Goal: Task Accomplishment & Management: Manage account settings

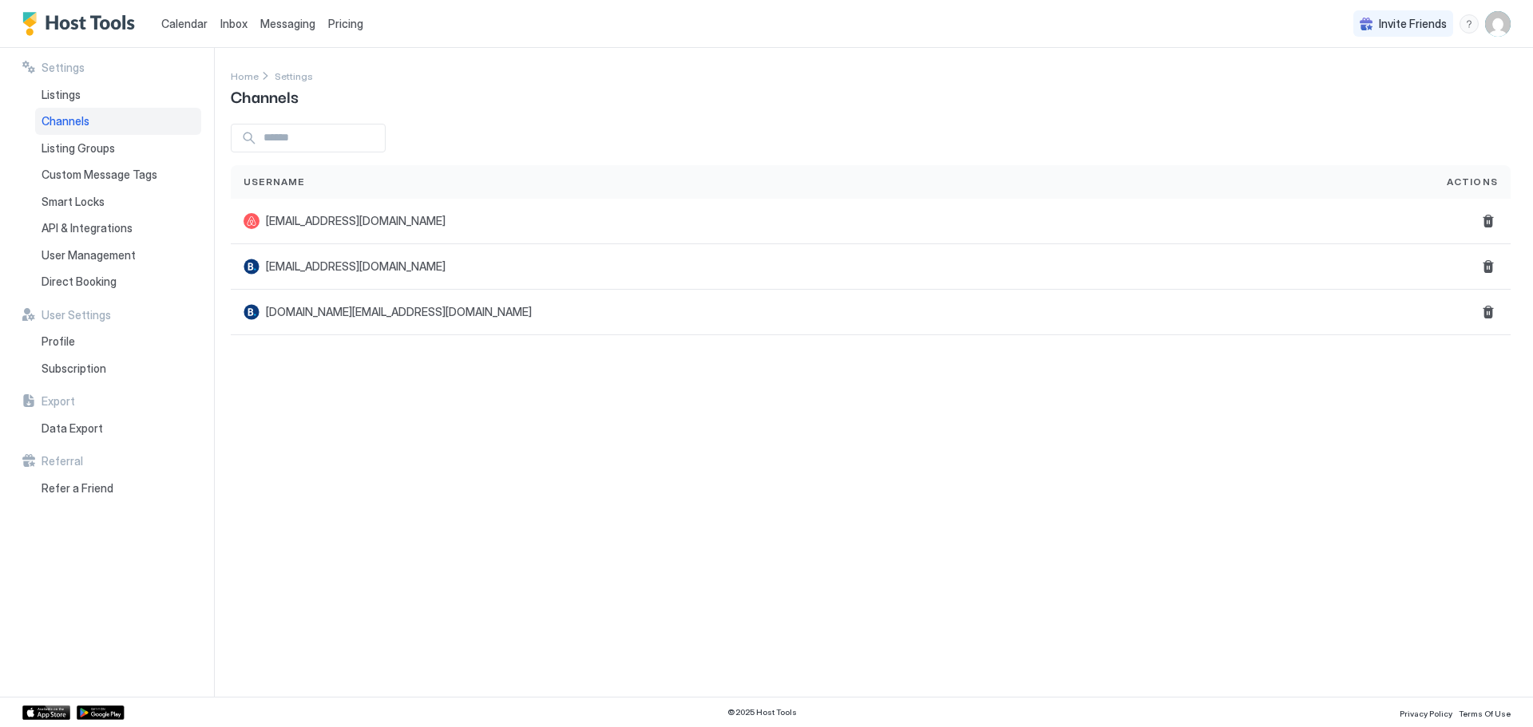
click at [291, 29] on span "Messaging" at bounding box center [287, 24] width 55 height 14
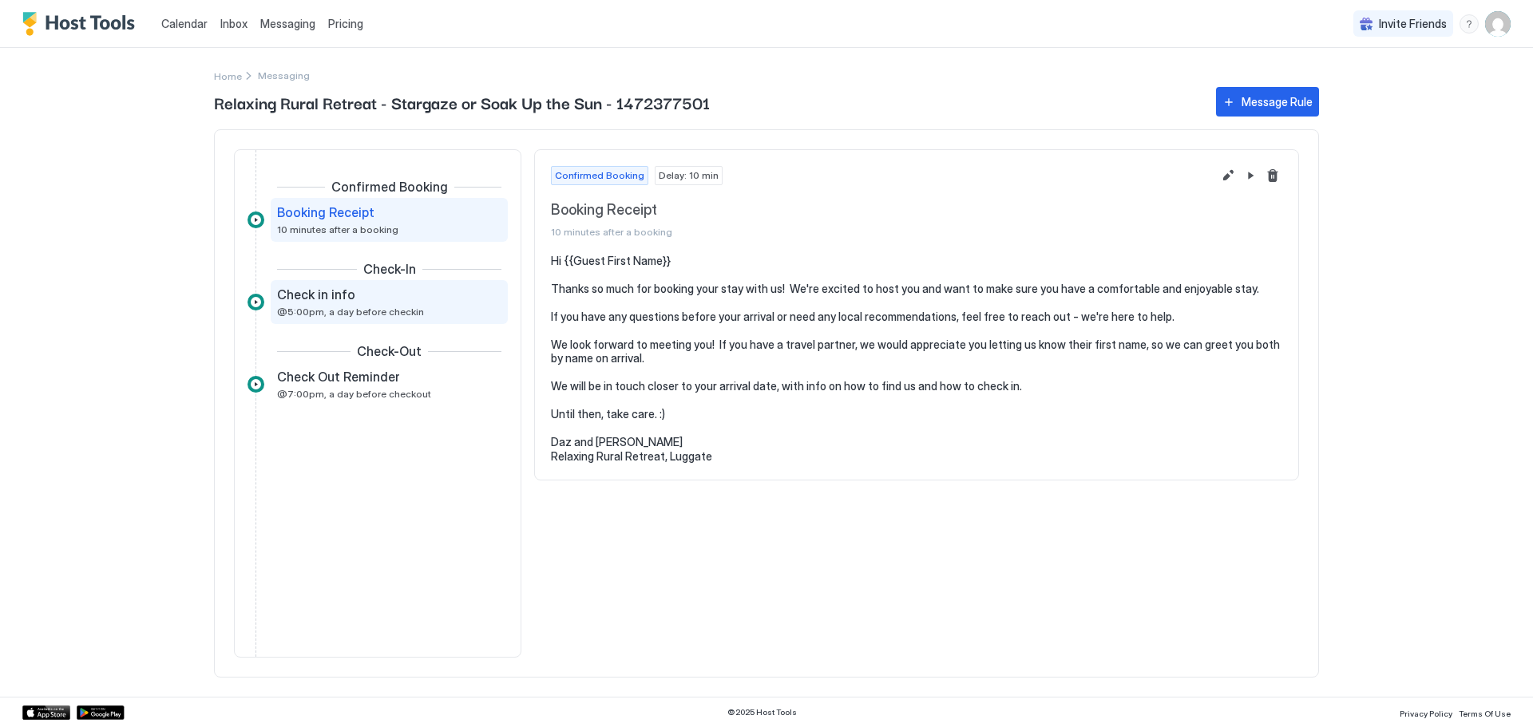
click at [297, 306] on span "@5:00pm, a day before checkin" at bounding box center [350, 312] width 147 height 12
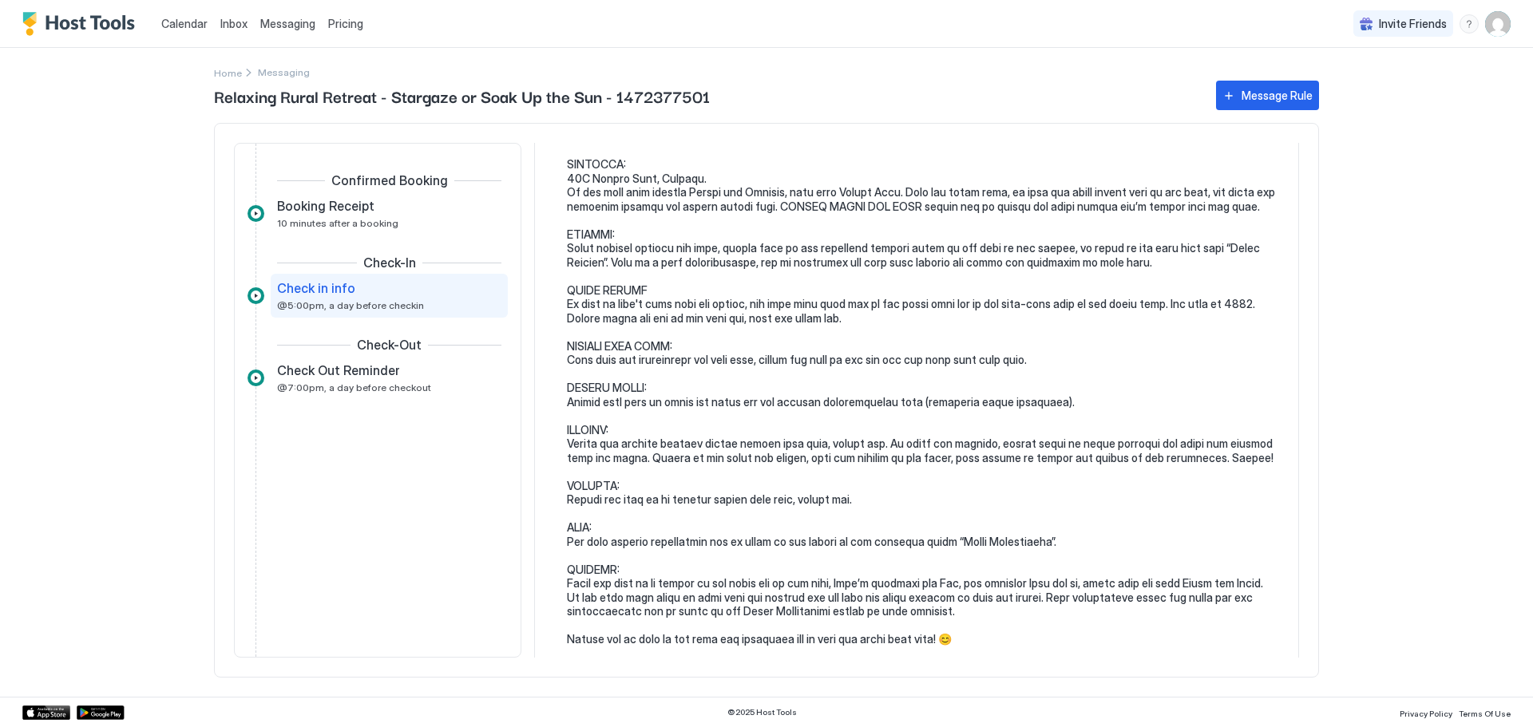
scroll to position [240, 0]
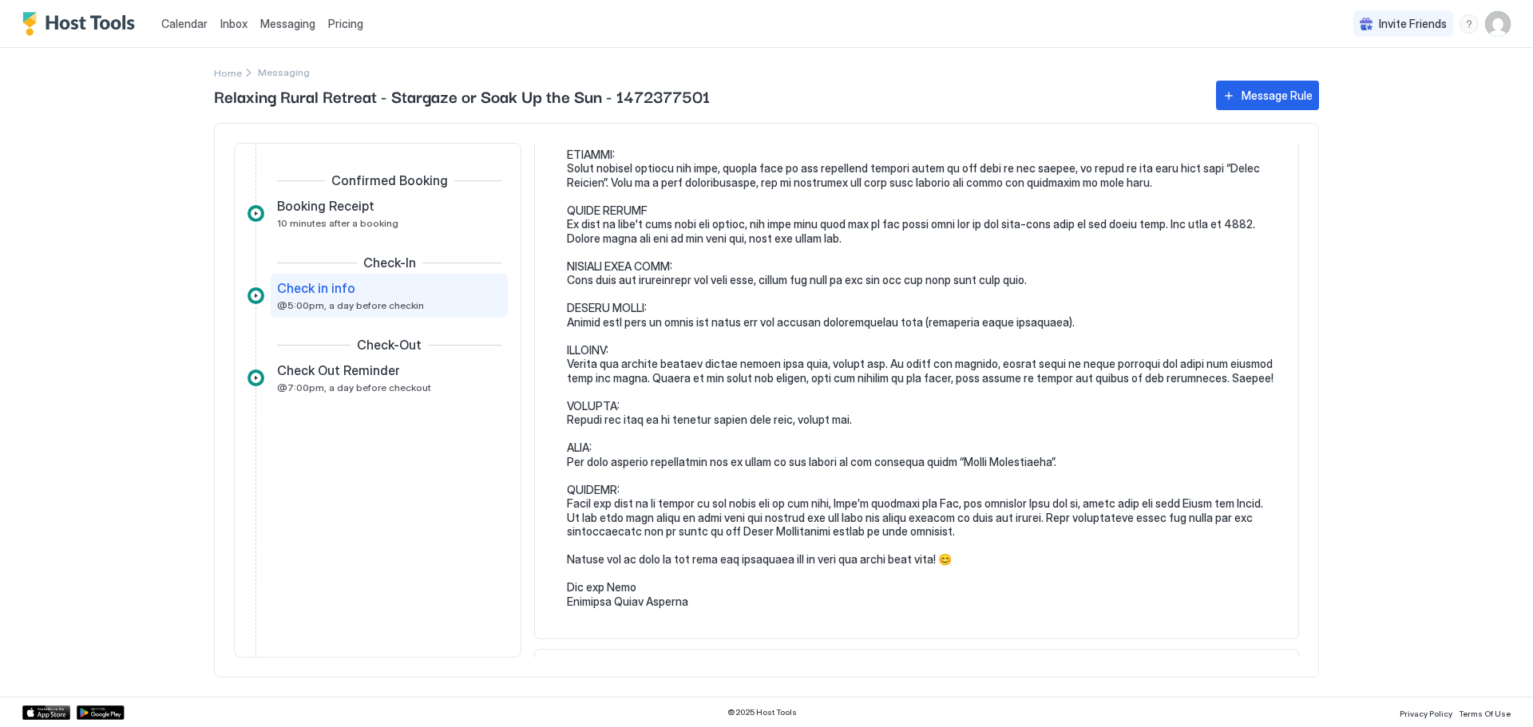
click at [841, 463] on pre at bounding box center [925, 308] width 716 height 601
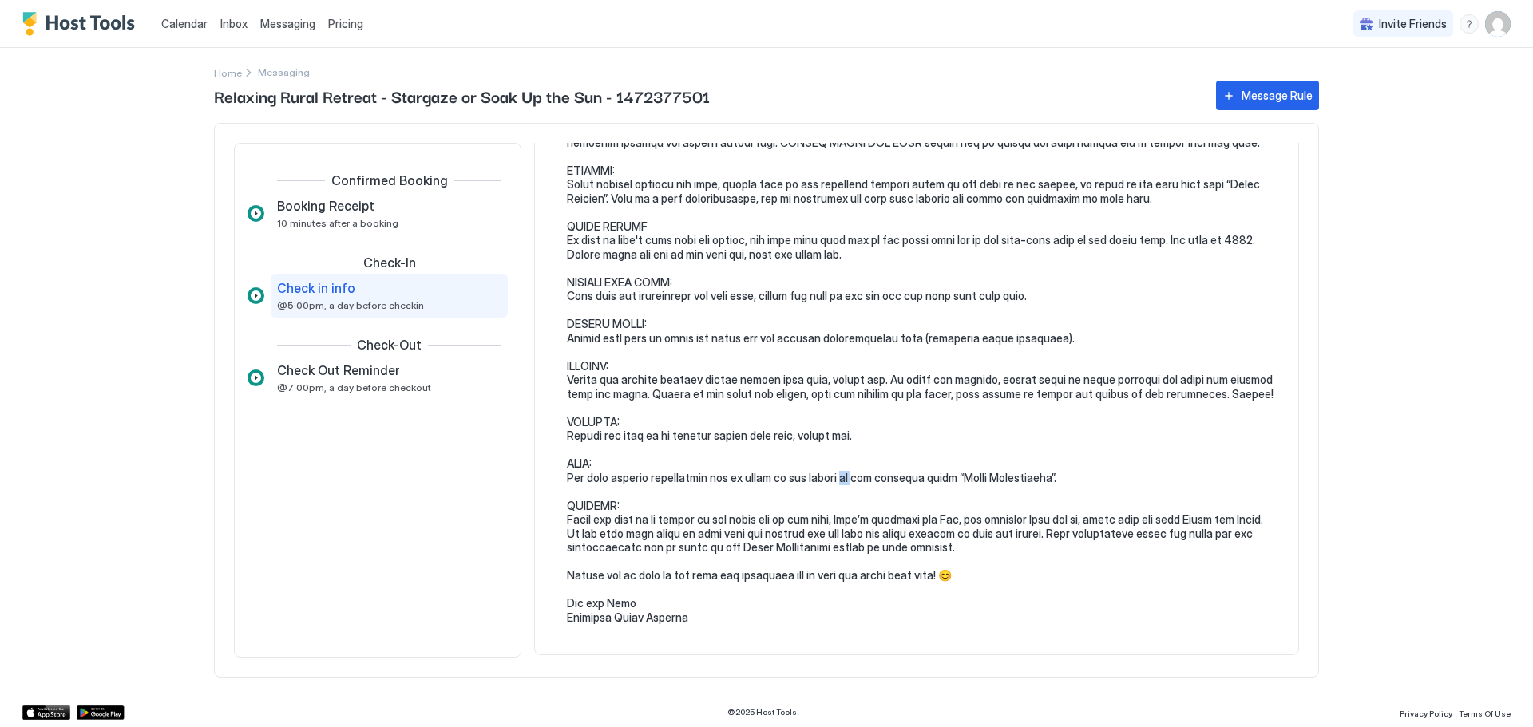
scroll to position [0, 0]
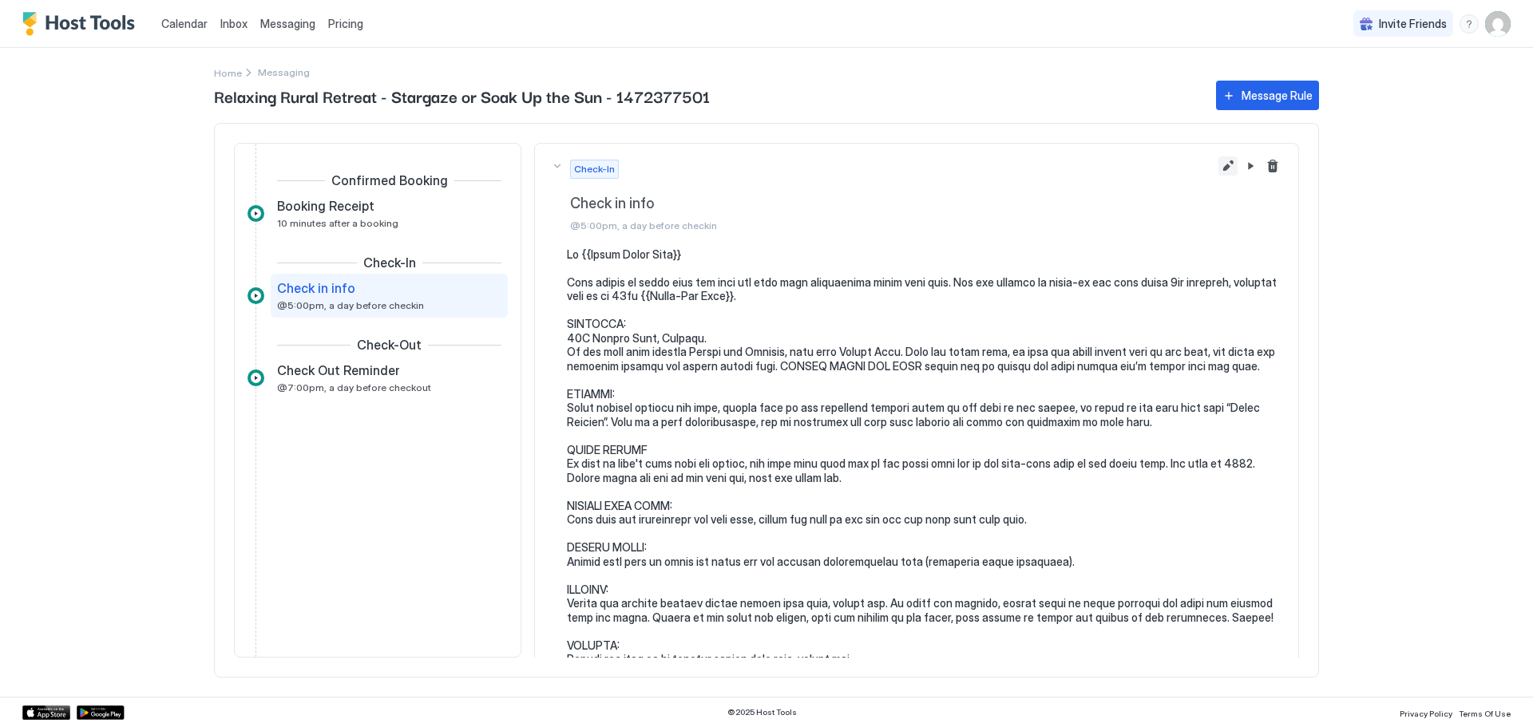
click at [1219, 163] on button "Edit message rule" at bounding box center [1228, 166] width 19 height 19
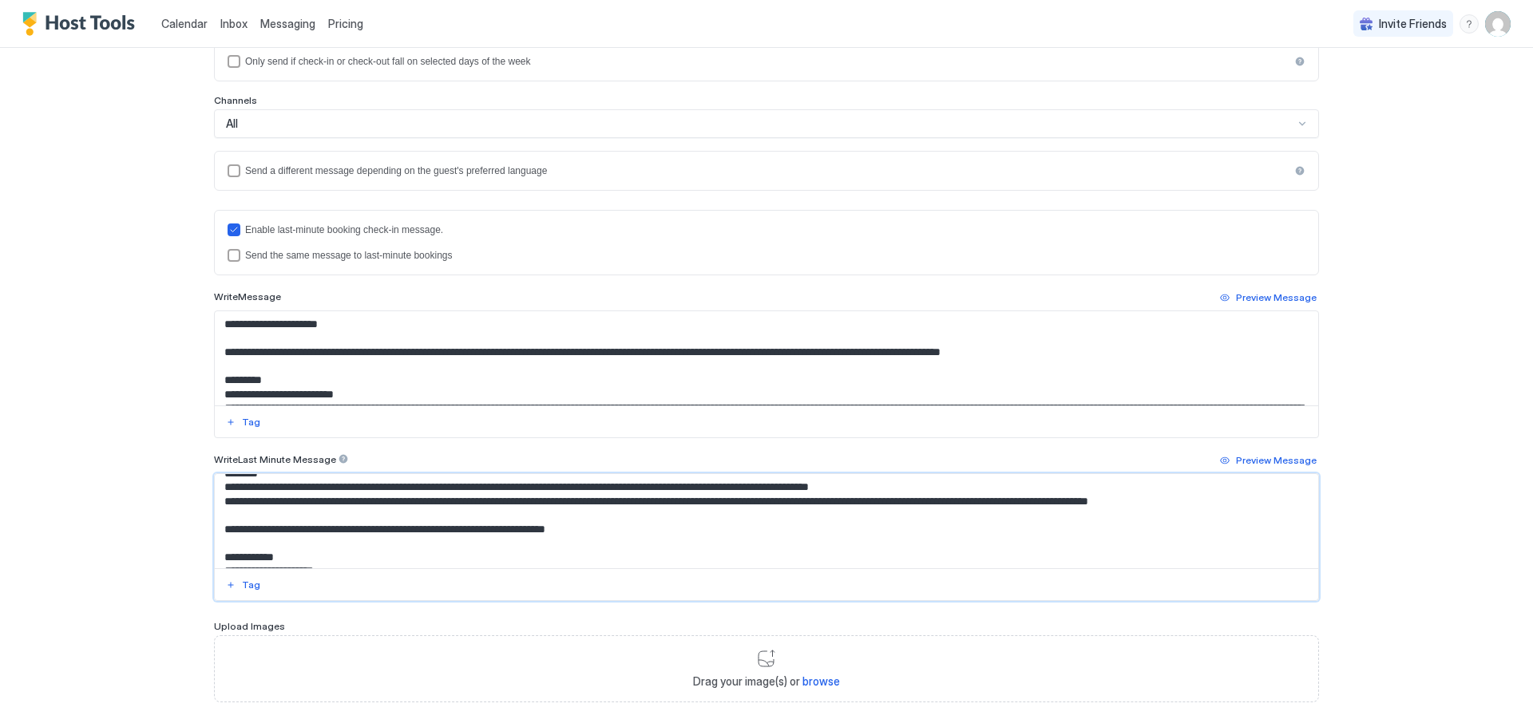
scroll to position [479, 0]
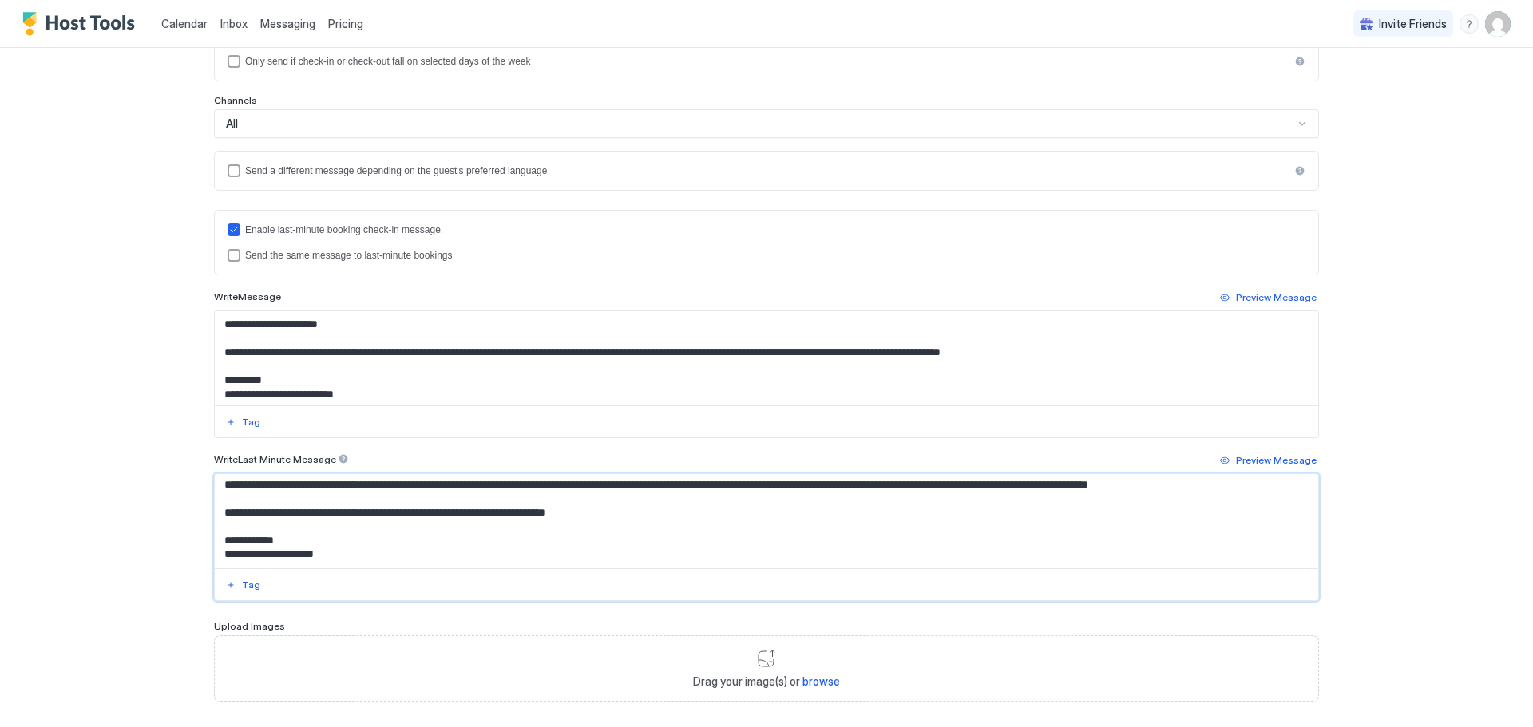
click at [1207, 485] on textarea "Input Field" at bounding box center [767, 521] width 1104 height 94
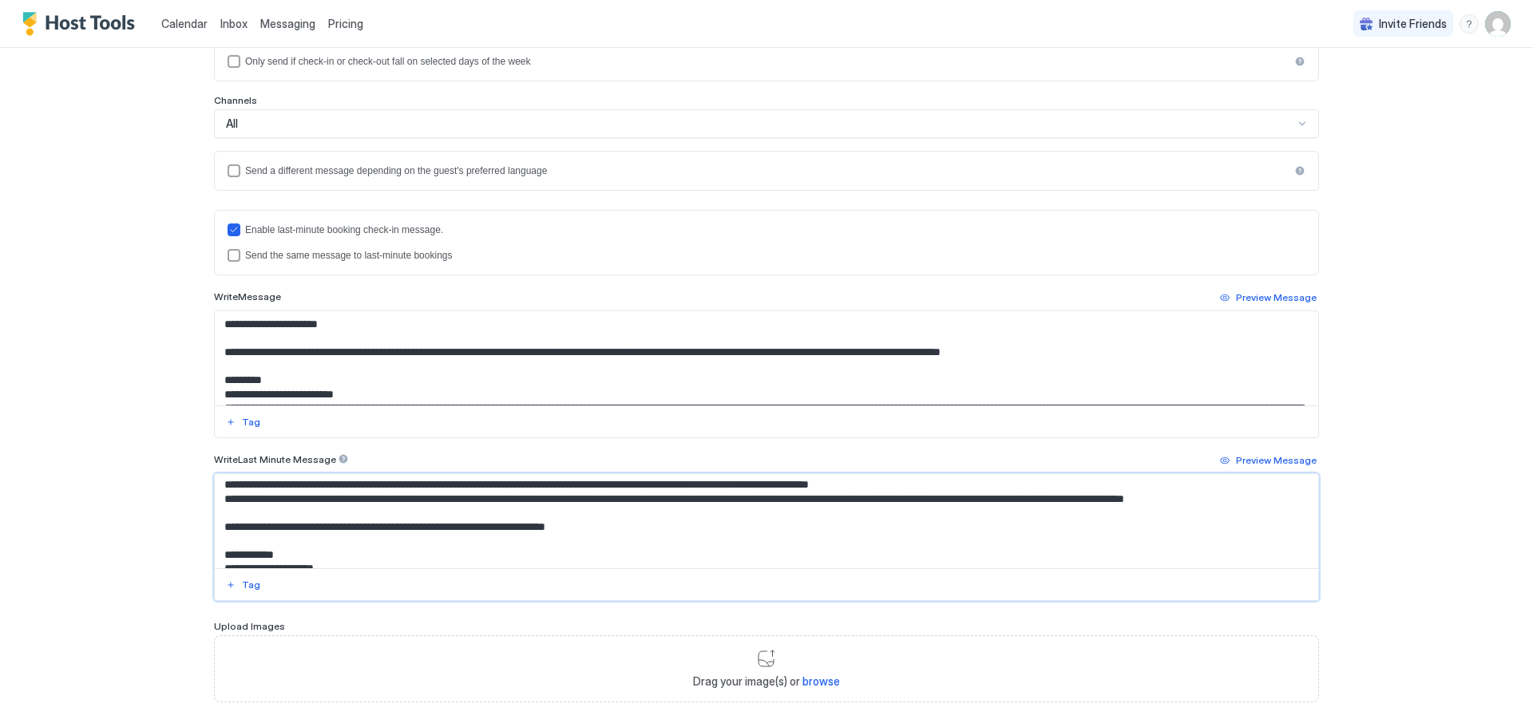
scroll to position [412, 0]
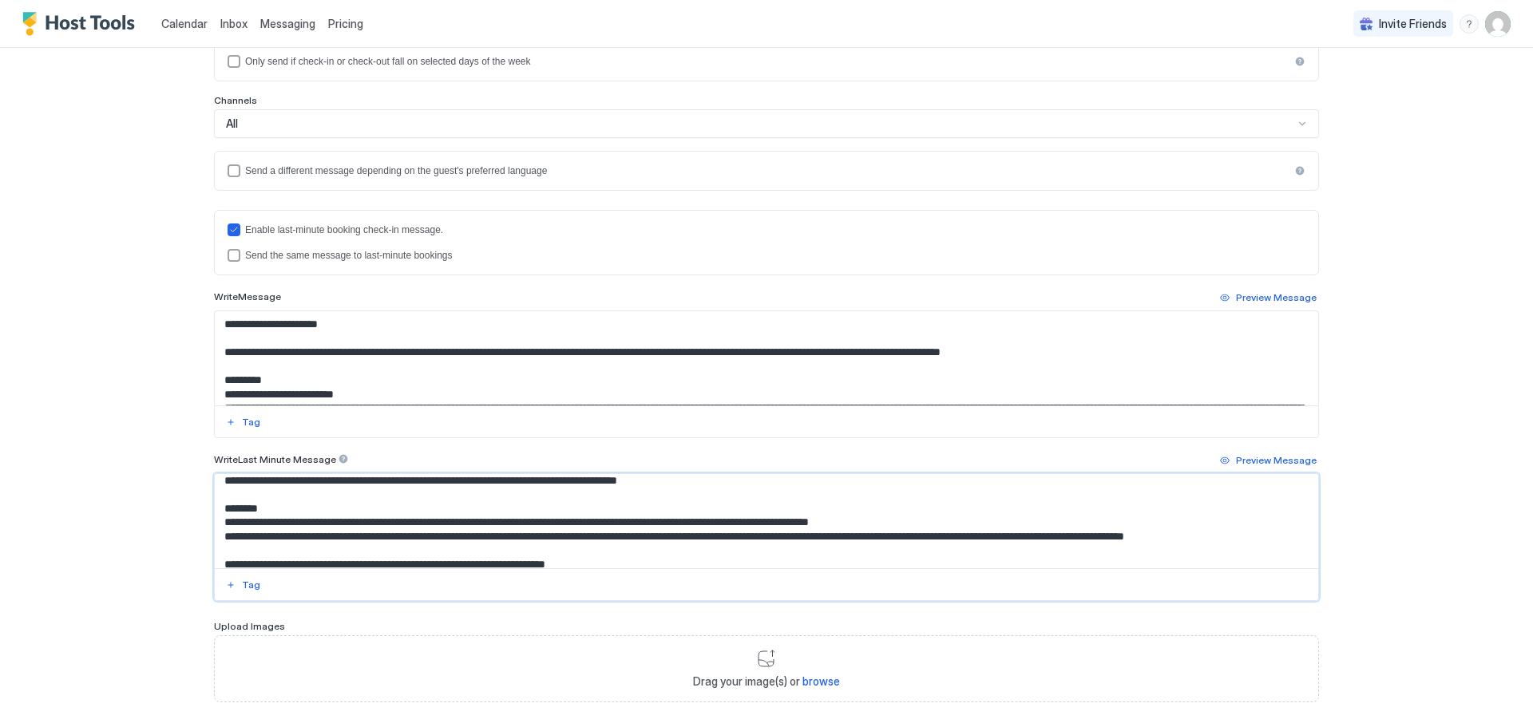
click at [489, 494] on textarea "Input Field" at bounding box center [767, 521] width 1104 height 94
drag, startPoint x: 605, startPoint y: 495, endPoint x: 487, endPoint y: 498, distance: 117.4
click at [487, 498] on textarea "Input Field" at bounding box center [767, 521] width 1104 height 94
click at [617, 492] on textarea "Input Field" at bounding box center [767, 521] width 1104 height 94
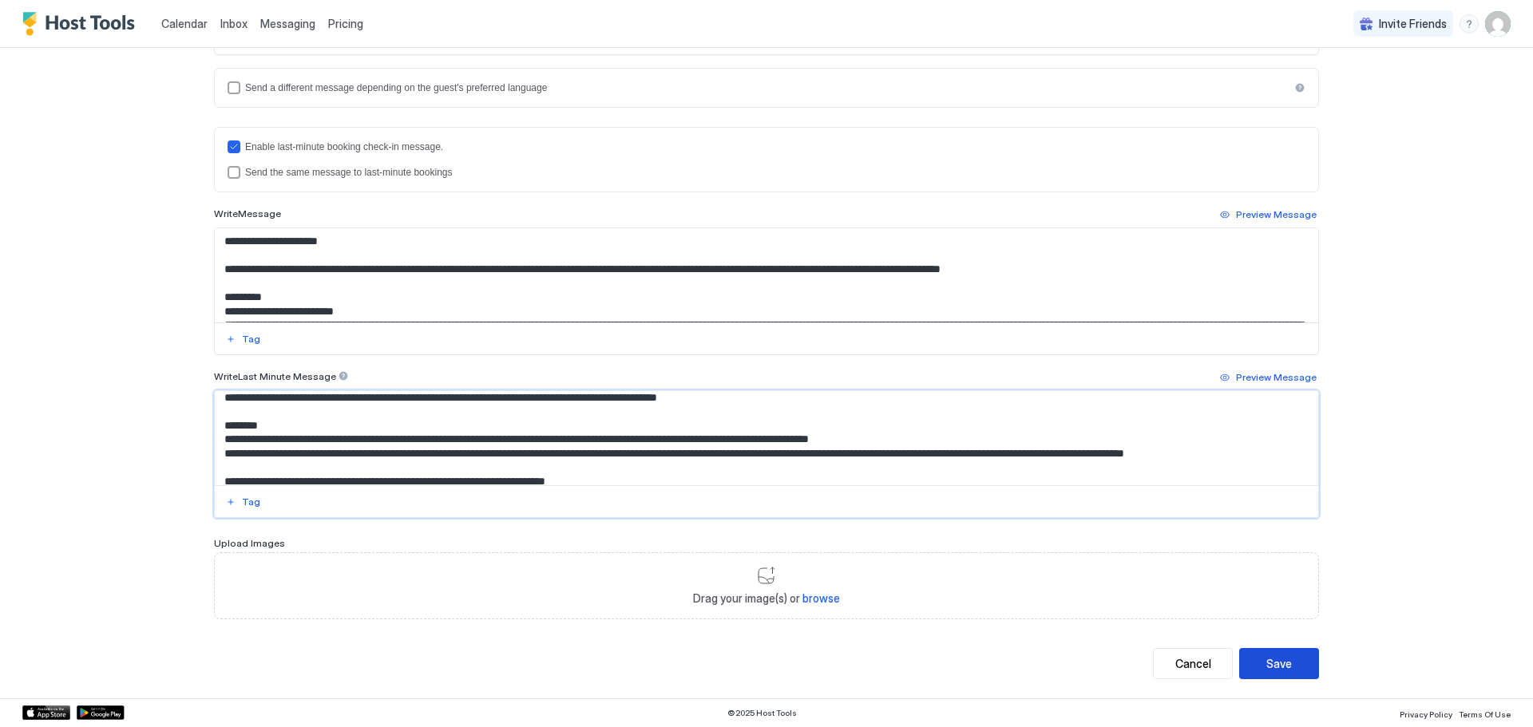
type textarea "**********"
click at [1247, 664] on button "Save" at bounding box center [1279, 663] width 80 height 31
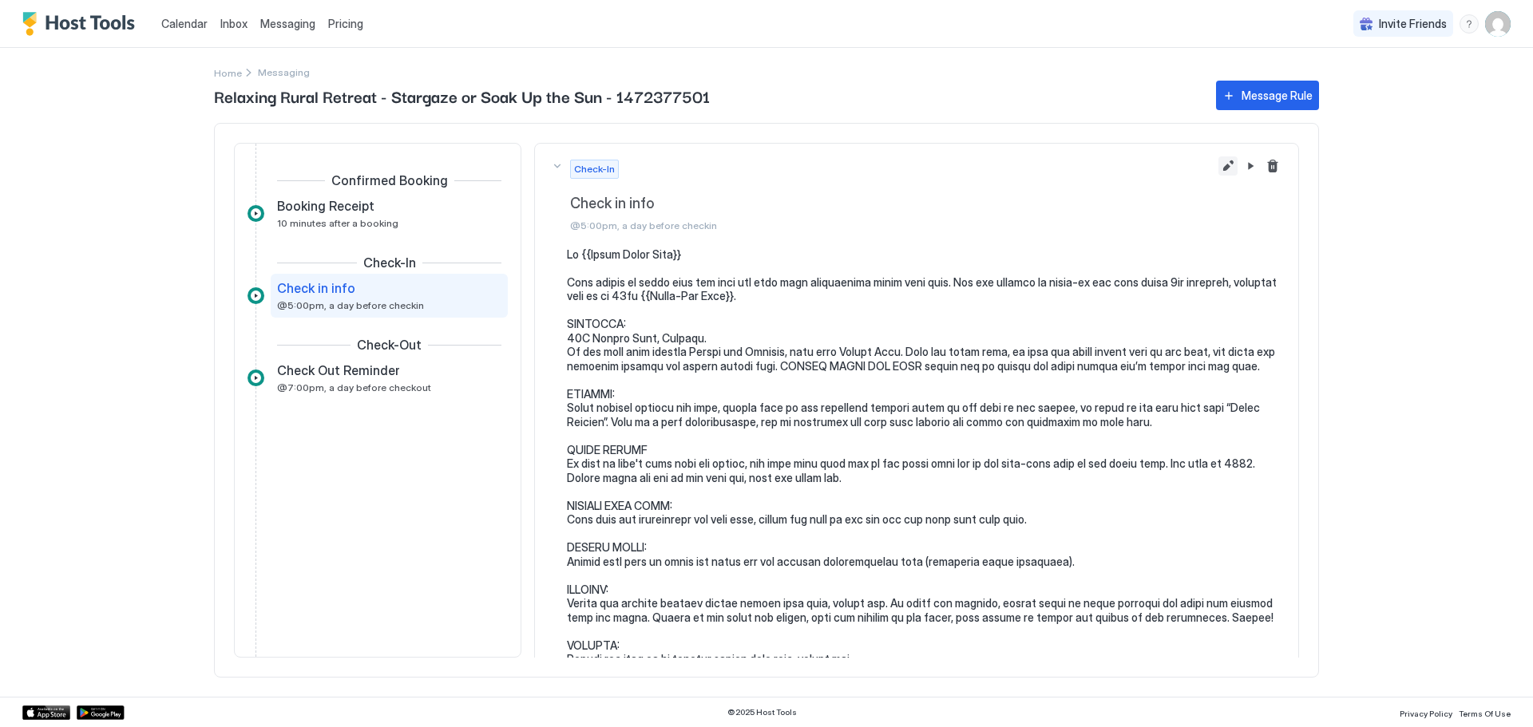
click at [1219, 164] on button "Edit message rule" at bounding box center [1228, 166] width 19 height 19
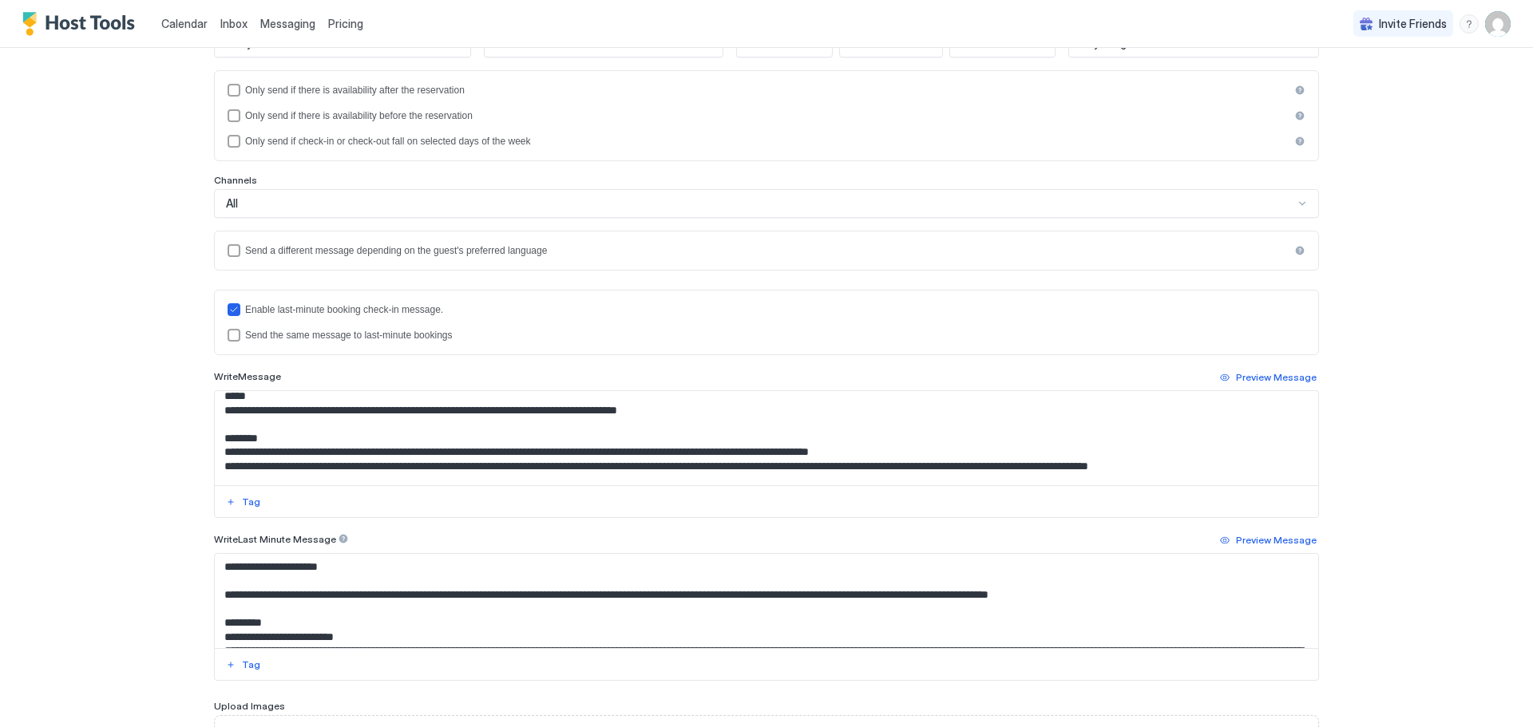
scroll to position [479, 0]
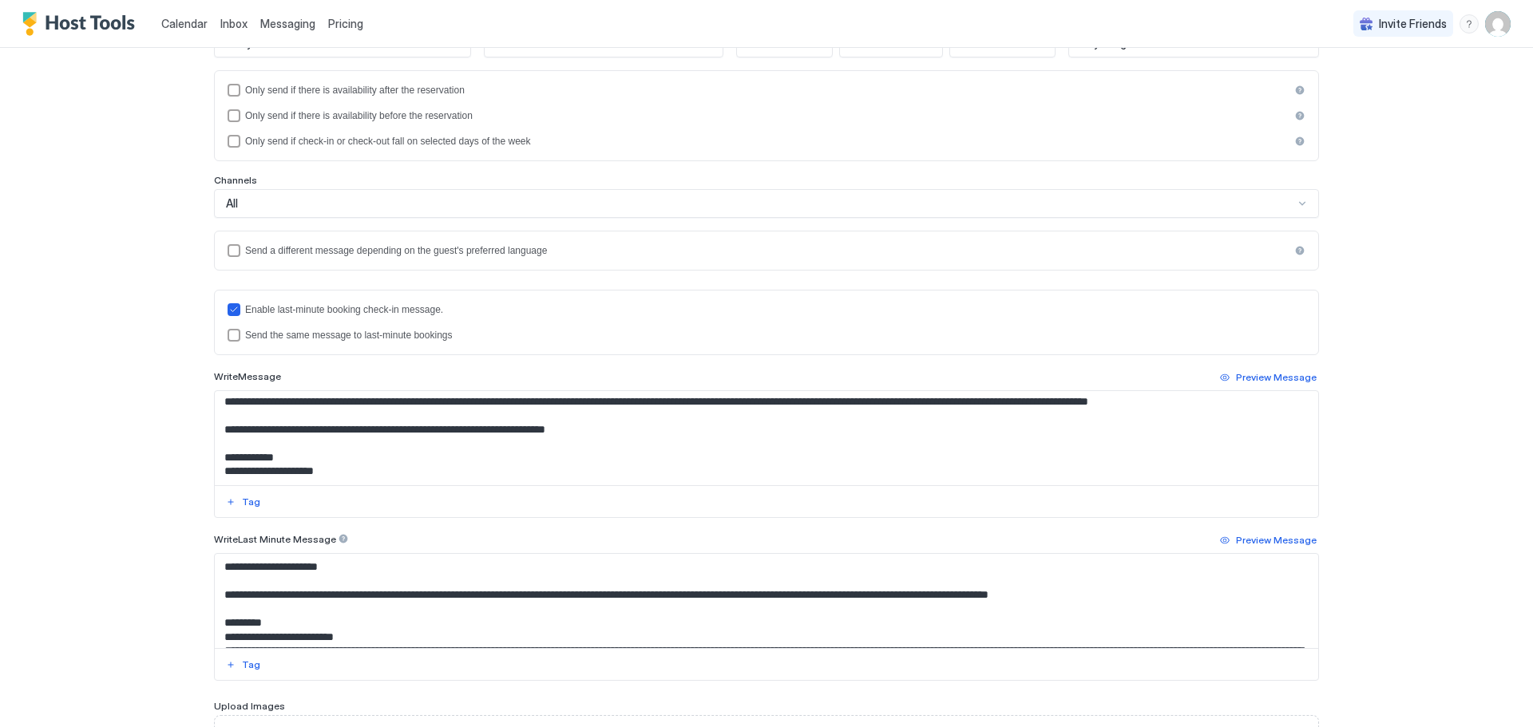
click at [1210, 401] on textarea "Input Field" at bounding box center [767, 438] width 1104 height 94
click at [1251, 402] on textarea "Input Field" at bounding box center [767, 438] width 1104 height 94
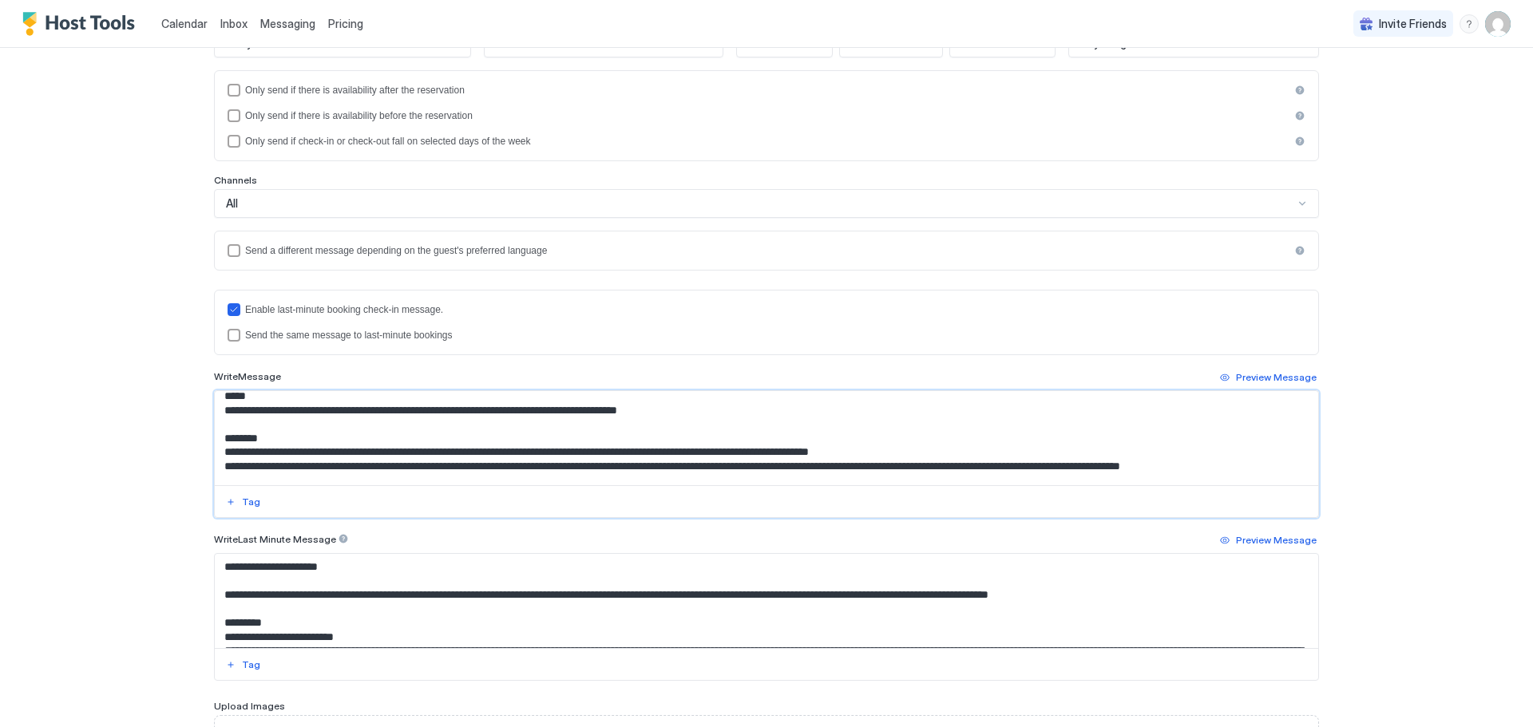
click at [486, 422] on textarea "Input Field" at bounding box center [767, 438] width 1104 height 94
drag, startPoint x: 486, startPoint y: 422, endPoint x: 524, endPoint y: 422, distance: 37.5
click at [524, 422] on textarea "Input Field" at bounding box center [767, 438] width 1104 height 94
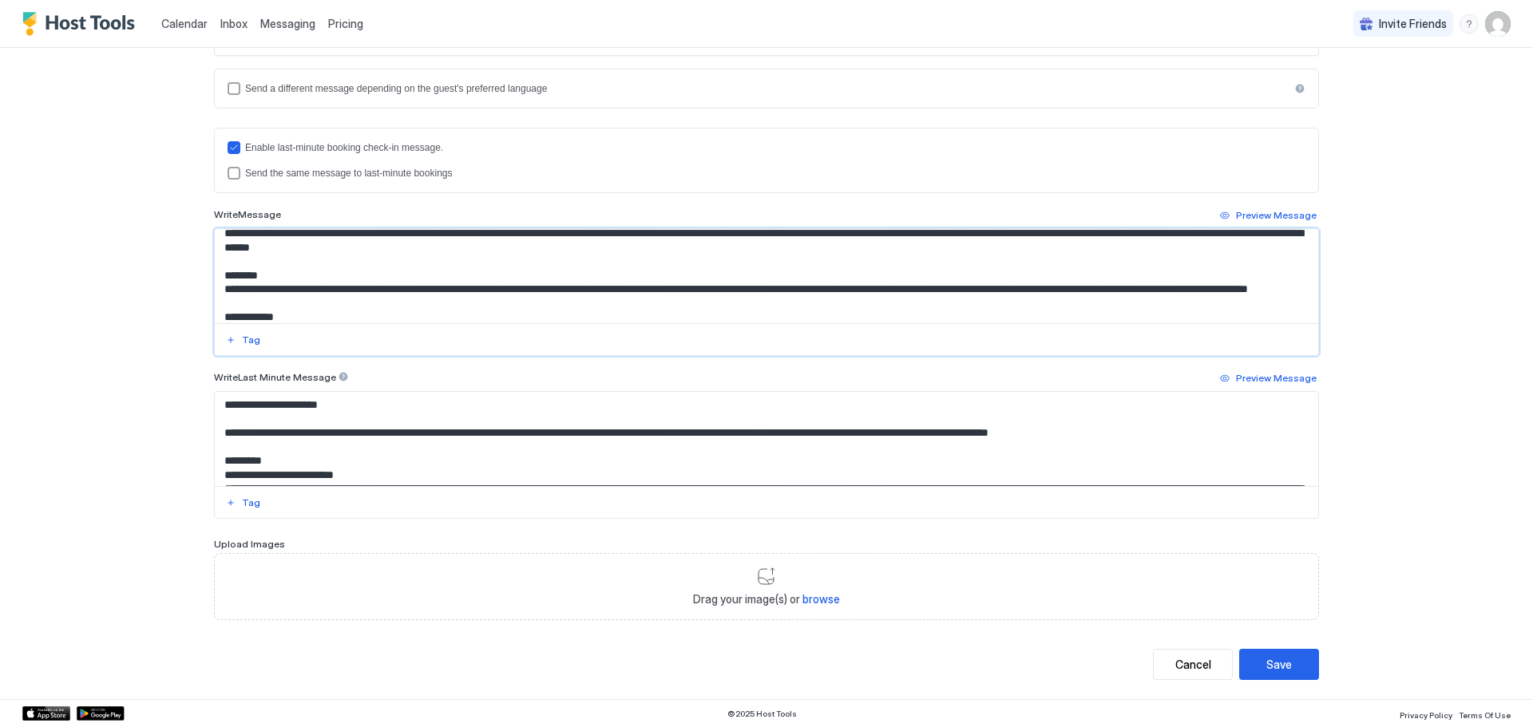
scroll to position [402, 0]
type textarea "**********"
click at [1260, 666] on button "Save" at bounding box center [1279, 663] width 80 height 31
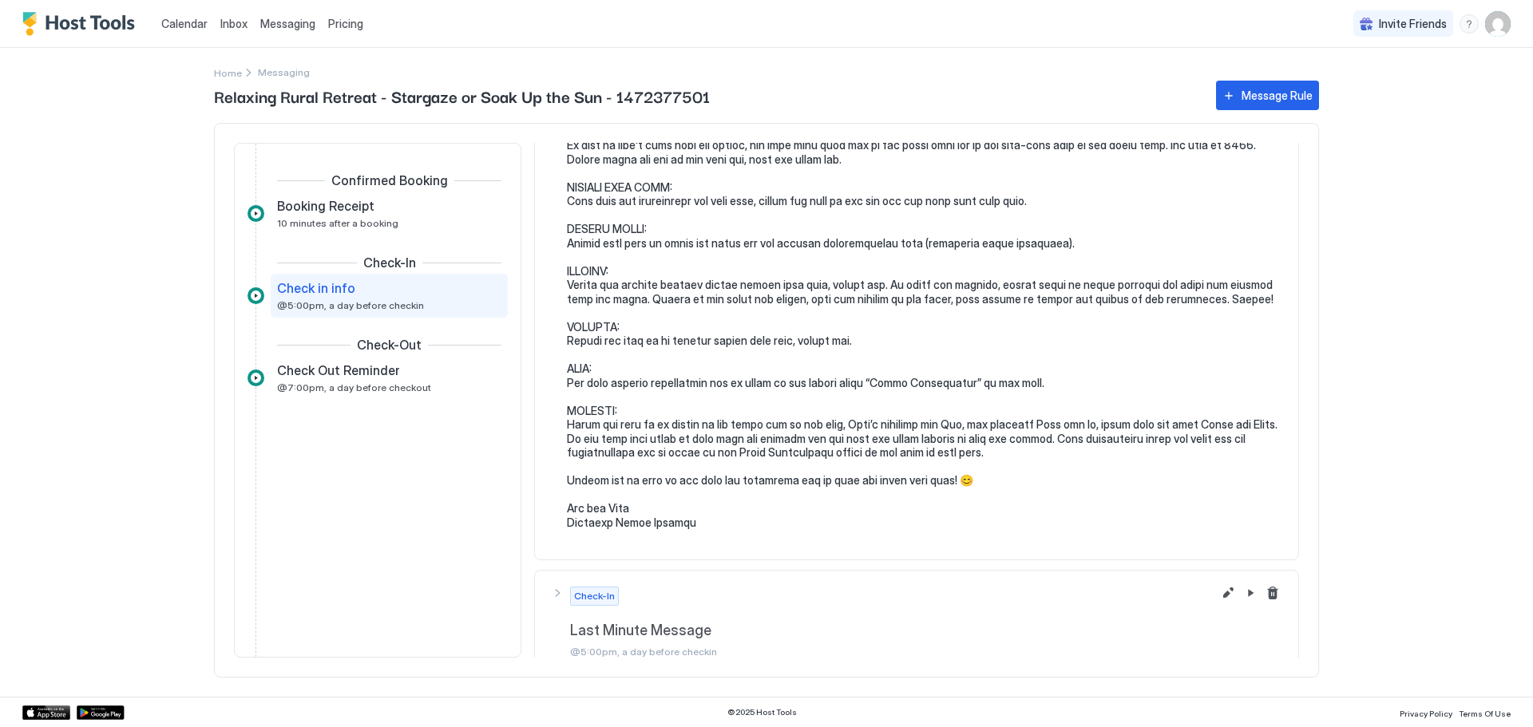
scroll to position [319, 0]
click at [1007, 465] on pre at bounding box center [925, 228] width 716 height 601
click at [1008, 467] on pre at bounding box center [925, 228] width 716 height 601
click at [1004, 467] on pre at bounding box center [925, 228] width 716 height 601
click at [1219, 590] on button "Edit message rule" at bounding box center [1228, 592] width 19 height 19
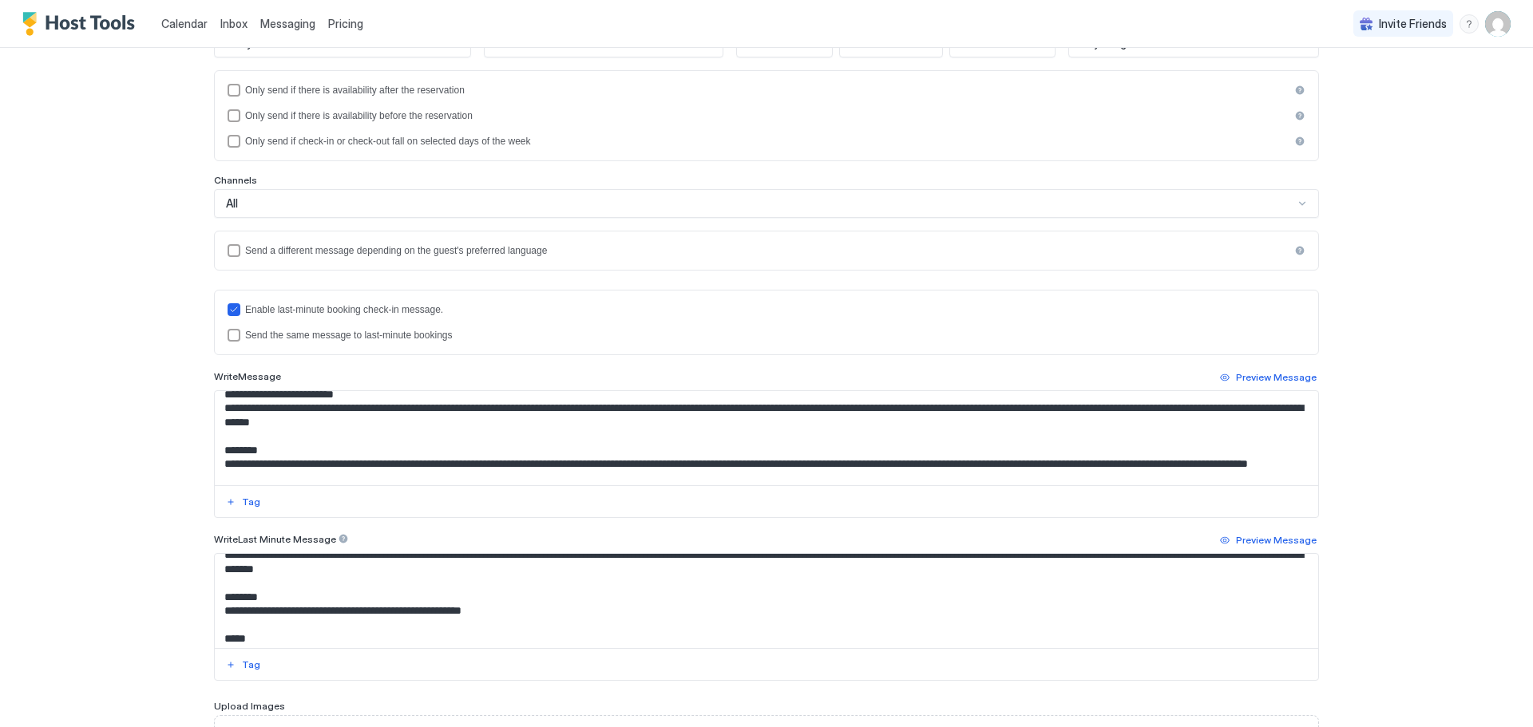
scroll to position [399, 0]
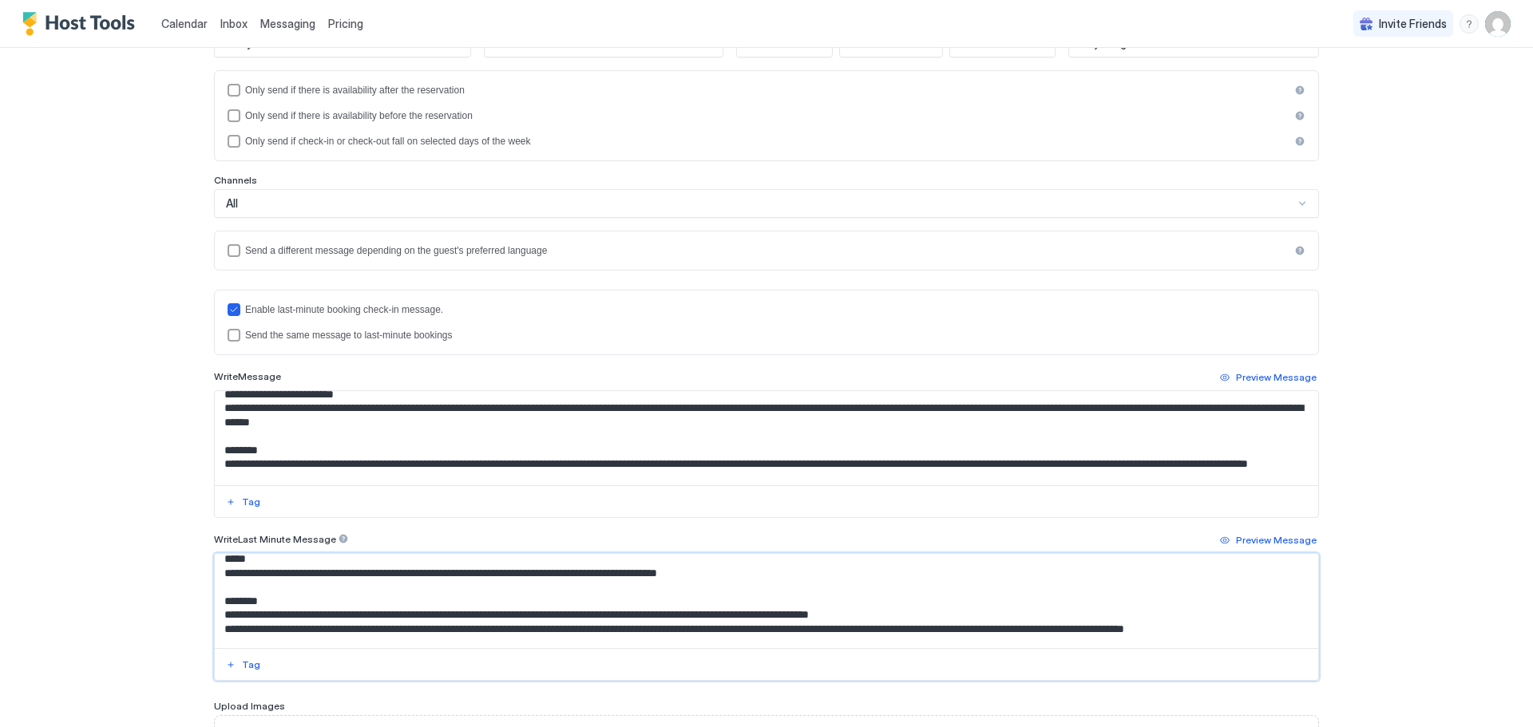
click at [658, 590] on textarea "Input Field" at bounding box center [767, 601] width 1104 height 94
click at [1244, 644] on textarea "Input Field" at bounding box center [767, 601] width 1104 height 94
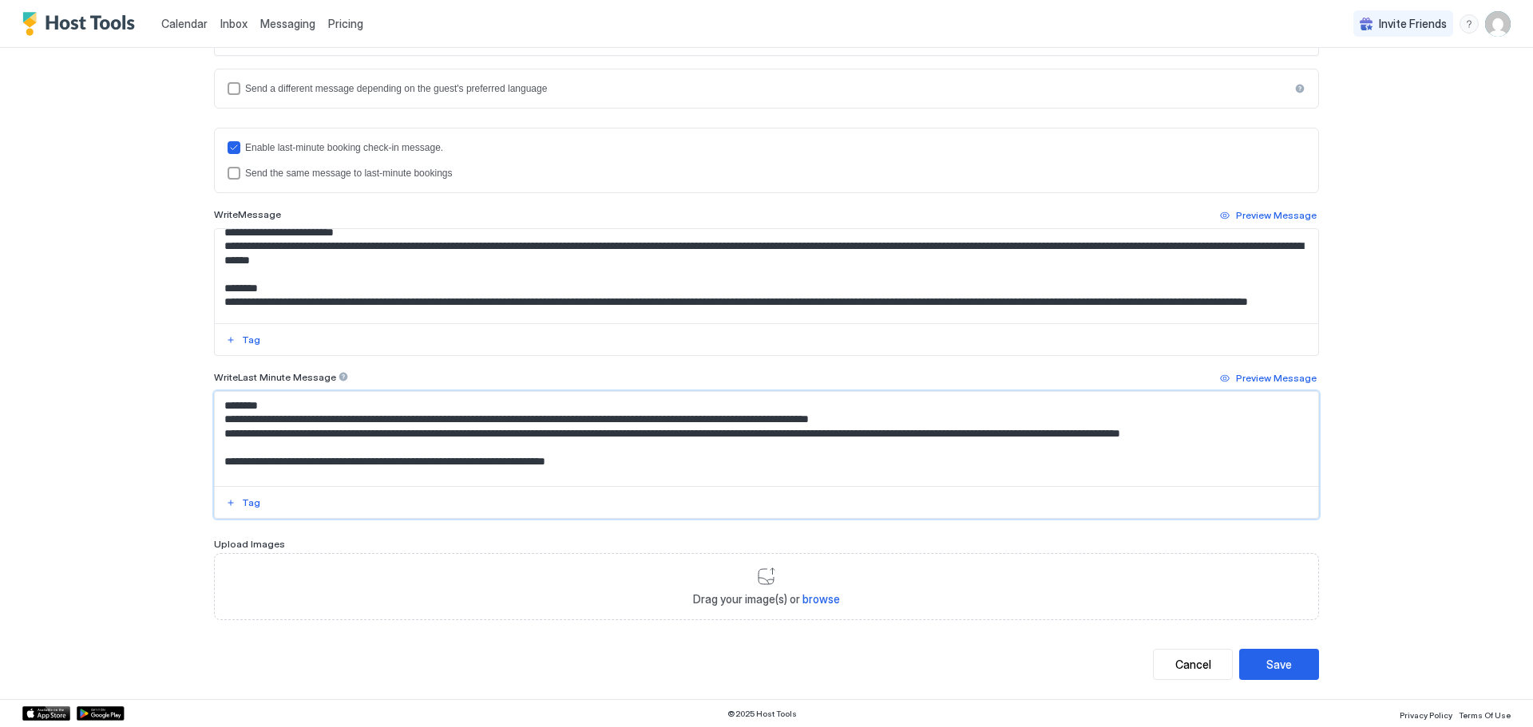
scroll to position [402, 0]
type textarea "**********"
click at [1276, 667] on div "Save" at bounding box center [1280, 664] width 26 height 17
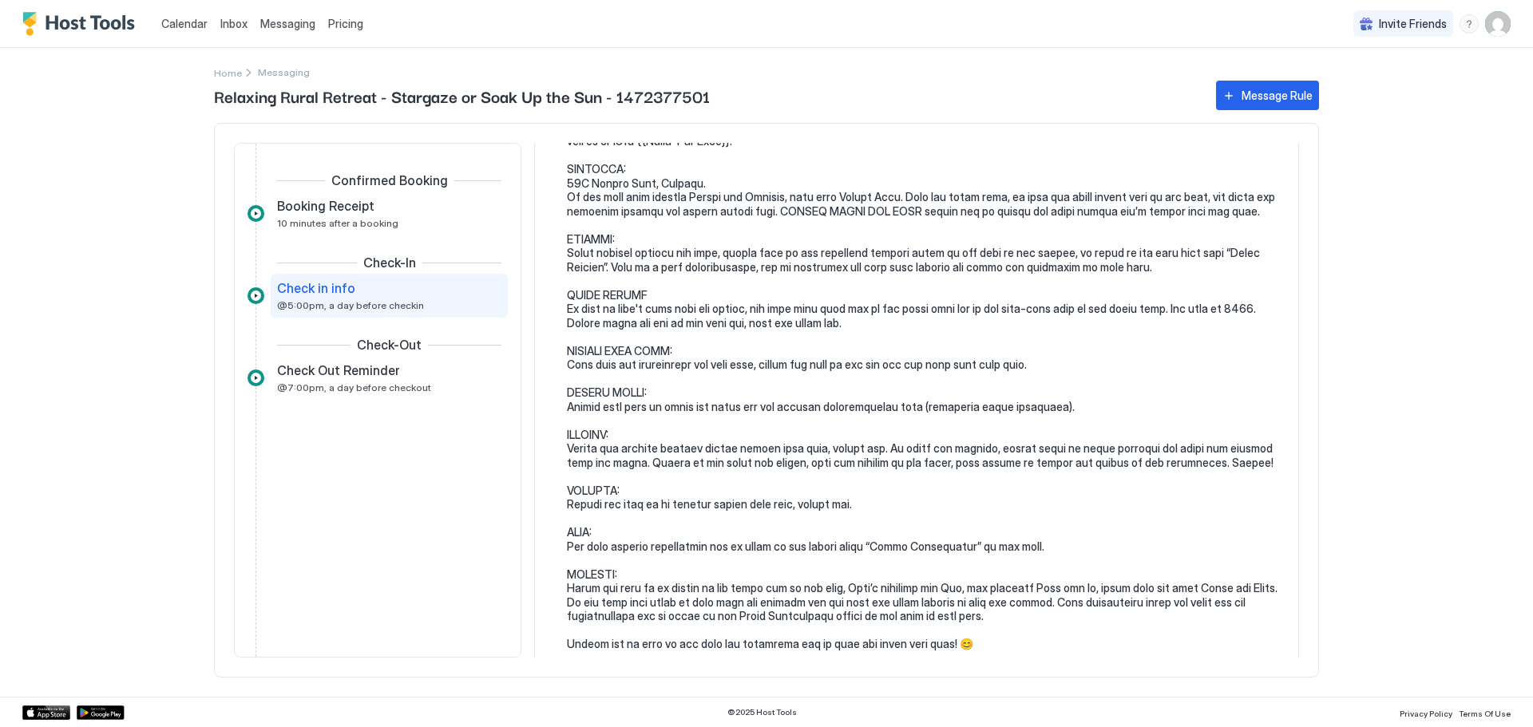
scroll to position [335, 0]
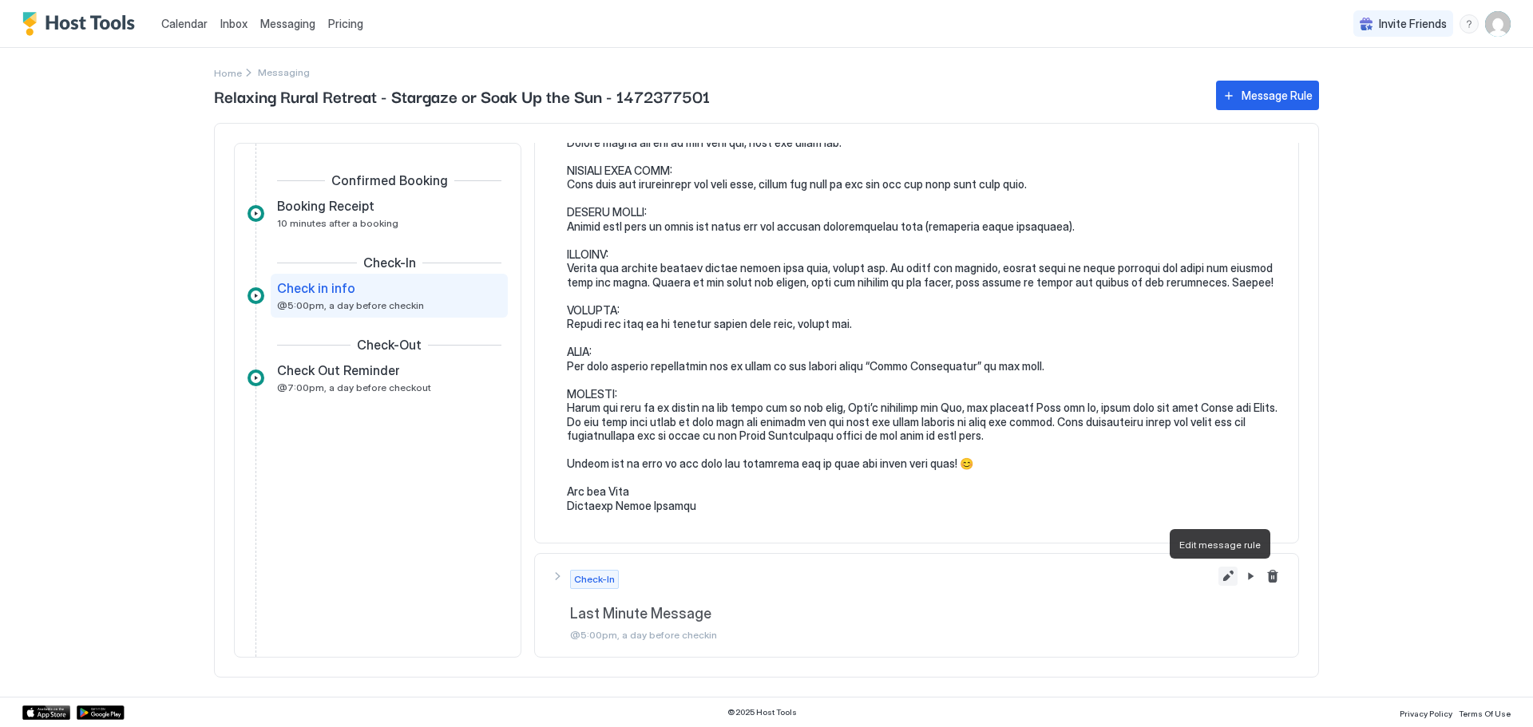
click at [1219, 578] on button "Edit message rule" at bounding box center [1228, 576] width 19 height 19
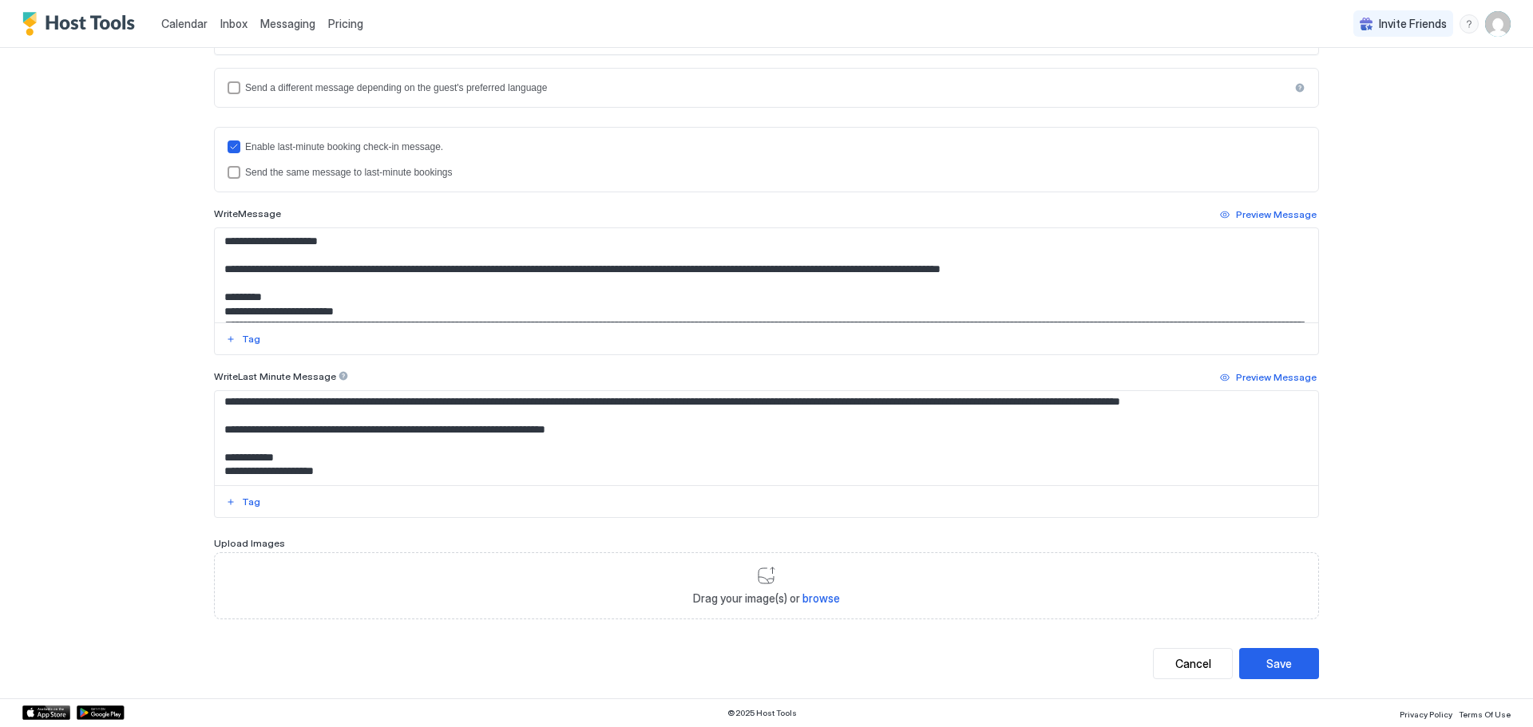
scroll to position [492, 0]
click at [1259, 666] on button "Save" at bounding box center [1279, 663] width 80 height 31
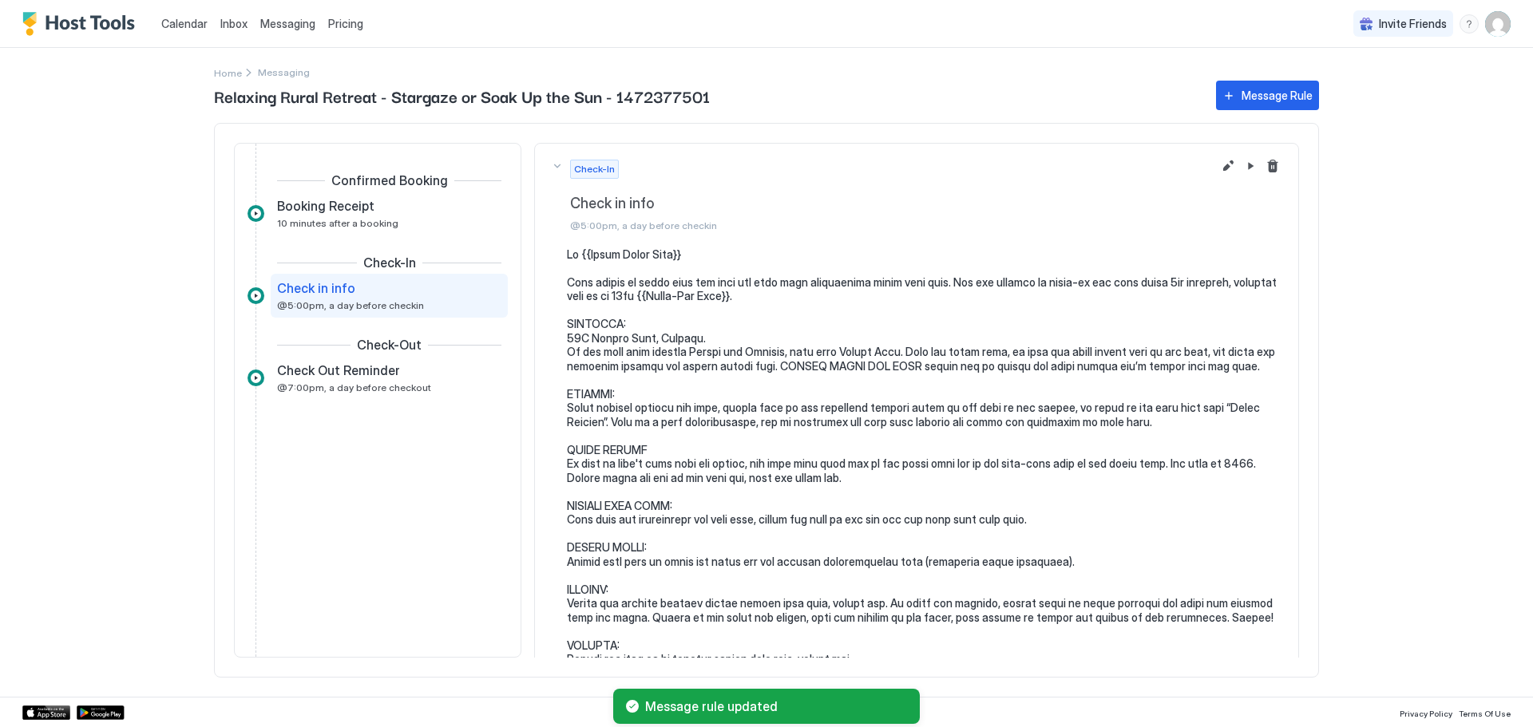
click at [144, 247] on div "Calendar Inbox Messaging Pricing Invite Friends DA Home Messaging Relaxing Rura…" at bounding box center [766, 363] width 1533 height 727
click at [1470, 27] on div "menu" at bounding box center [1469, 23] width 19 height 19
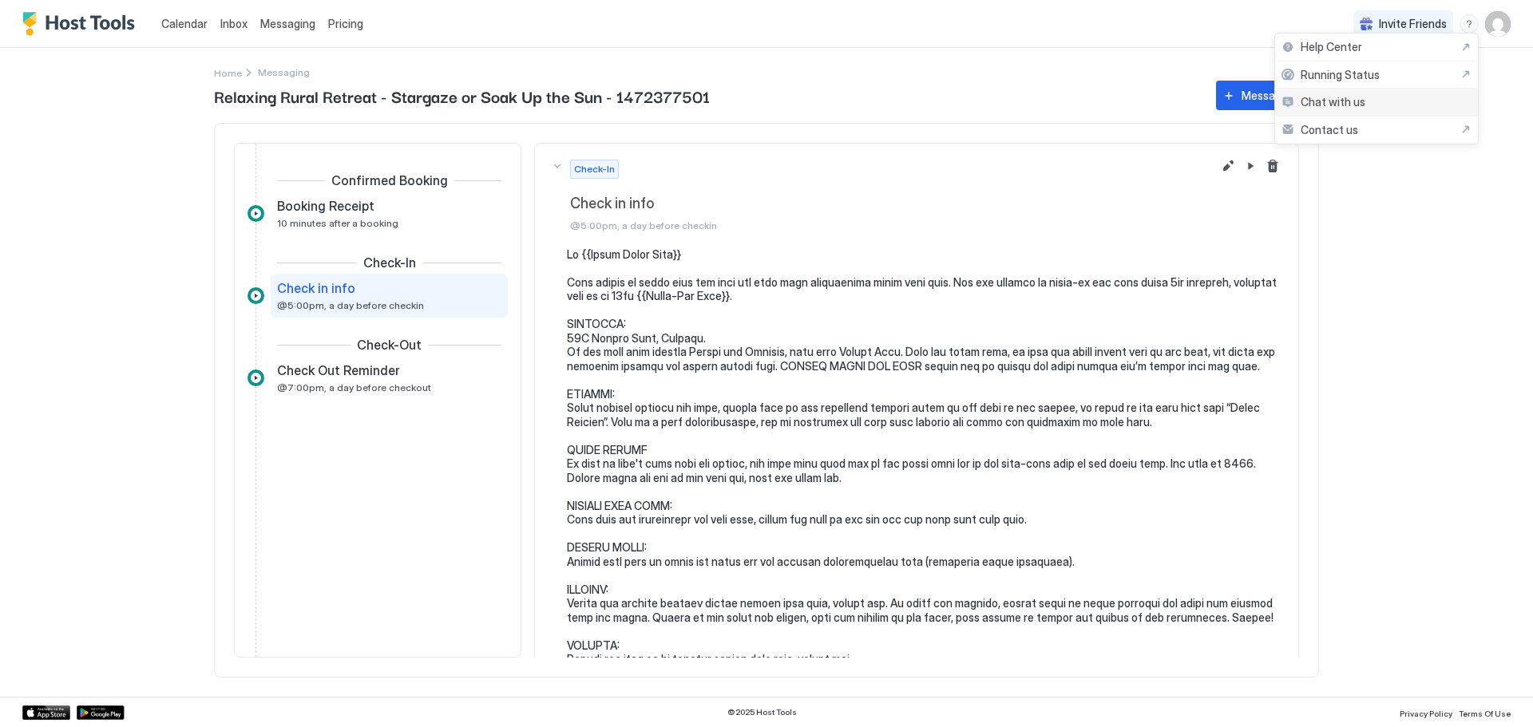
click at [1323, 105] on span "Chat with us" at bounding box center [1333, 102] width 65 height 14
